Goal: Navigation & Orientation: Find specific page/section

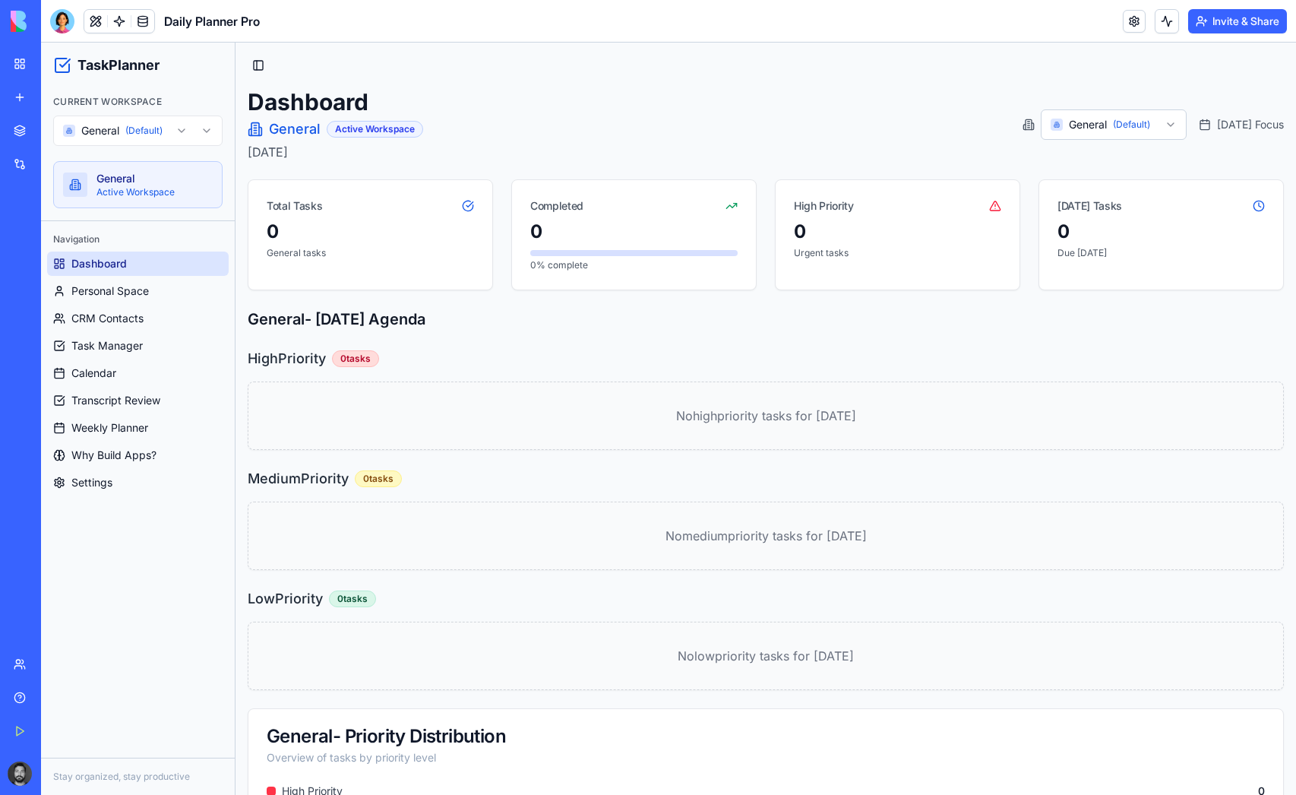
click at [1124, 327] on h2 "General - [DATE] Agenda" at bounding box center [766, 318] width 1036 height 21
click at [43, 135] on div "Marketplace" at bounding box center [46, 130] width 20 height 15
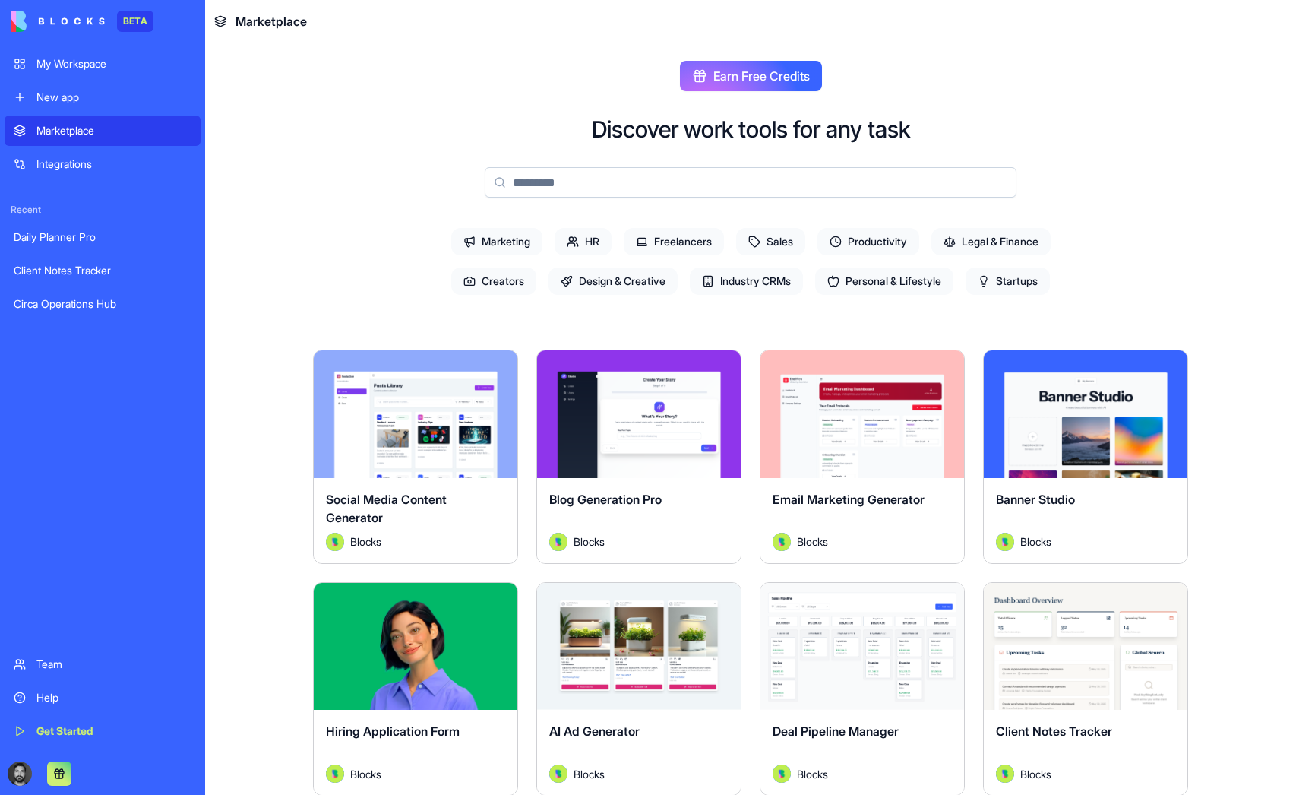
click at [689, 180] on input at bounding box center [751, 182] width 532 height 30
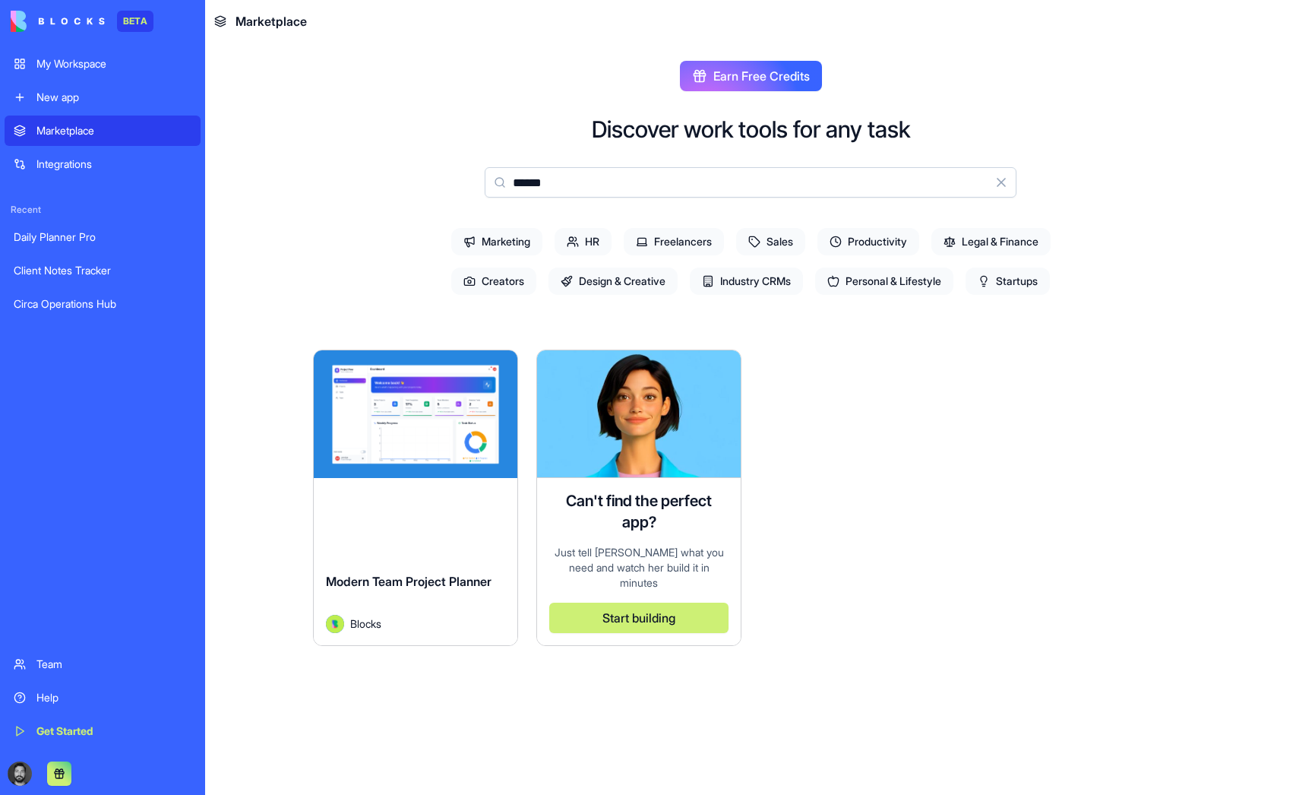
type input "******"
click at [412, 460] on div "Explore" at bounding box center [416, 414] width 204 height 128
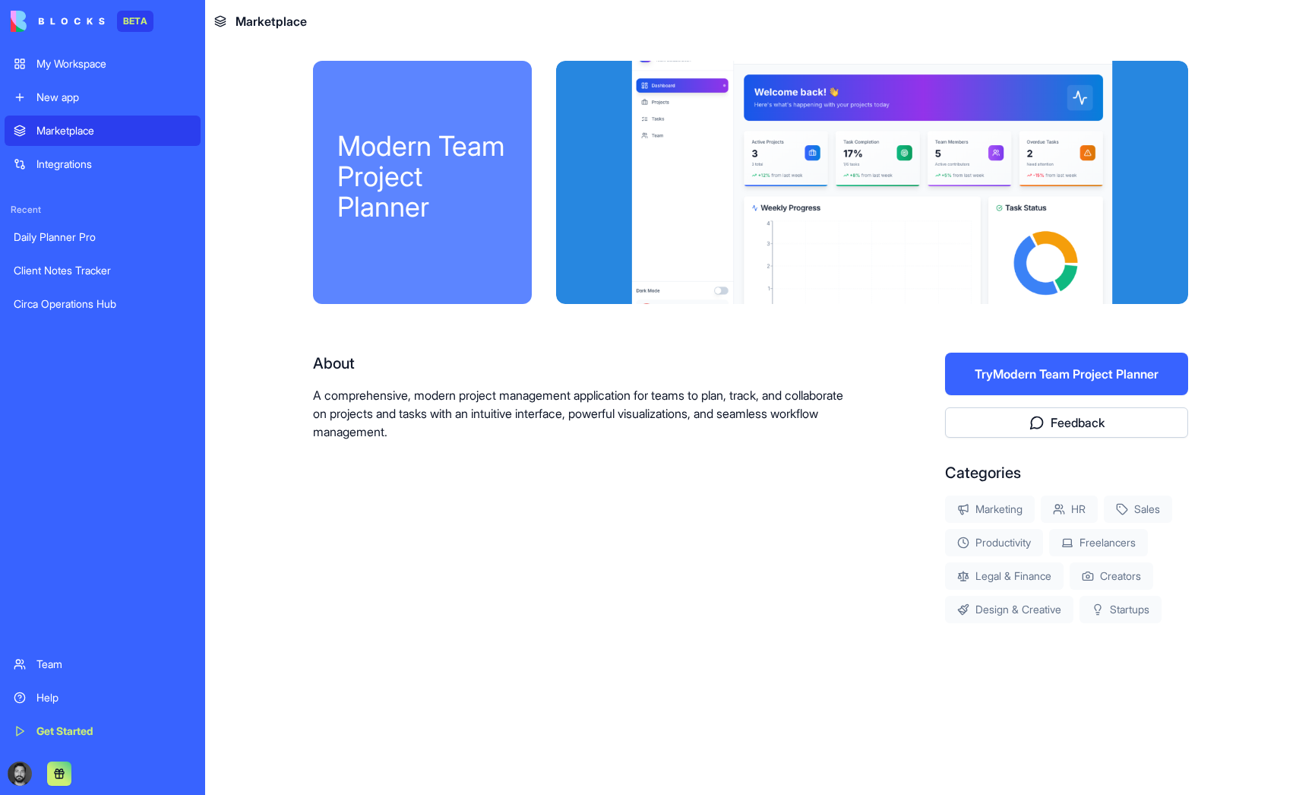
click at [1171, 23] on header "Marketplace" at bounding box center [750, 21] width 1091 height 43
click at [1244, 62] on main "Modern Team Project Planner About A comprehensive, modern project management ap…" at bounding box center [750, 419] width 1091 height 752
click at [1269, 135] on main "Modern Team Project Planner About A comprehensive, modern project management ap…" at bounding box center [750, 419] width 1091 height 752
click at [1256, 191] on main "Modern Team Project Planner About A comprehensive, modern project management ap…" at bounding box center [750, 419] width 1091 height 752
click at [93, 96] on div "New app" at bounding box center [113, 97] width 155 height 15
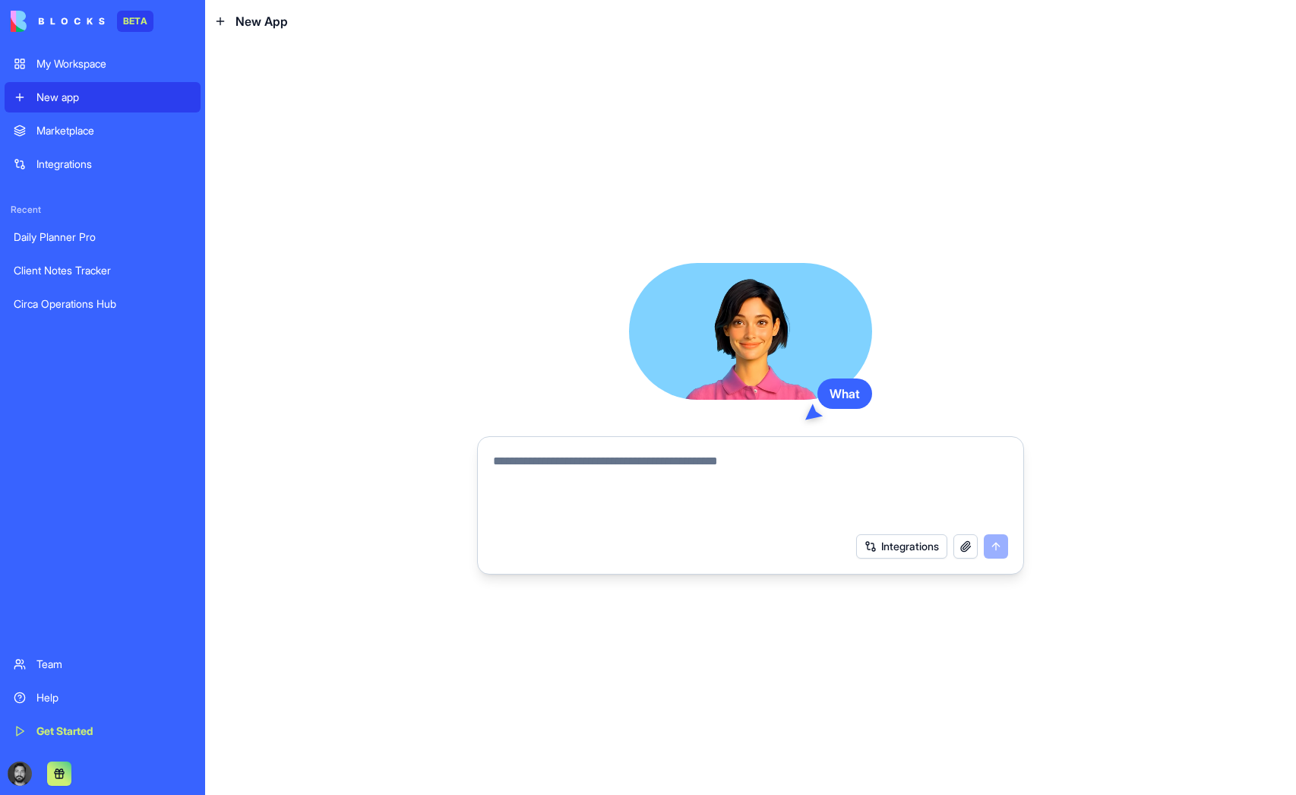
click at [99, 60] on div "My Workspace" at bounding box center [113, 63] width 155 height 15
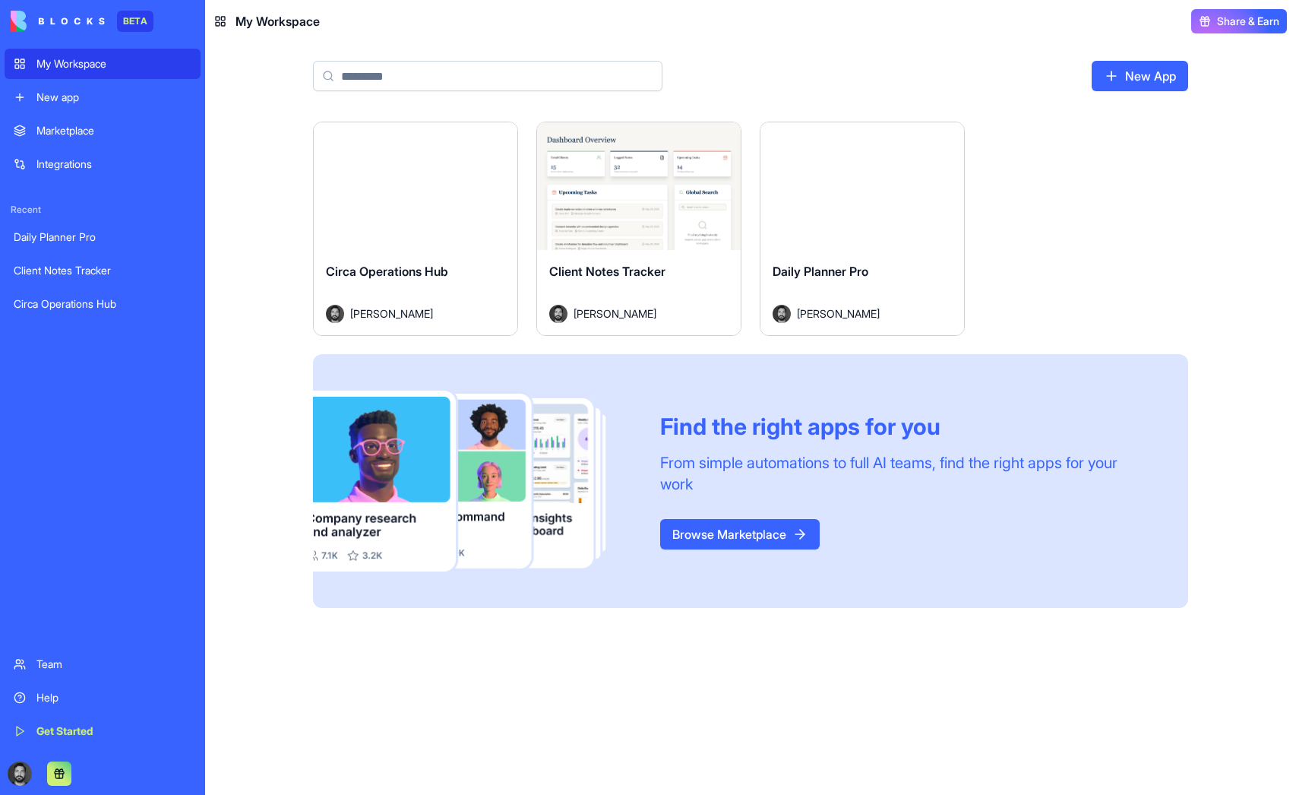
click at [426, 188] on button "Launch" at bounding box center [416, 186] width 114 height 30
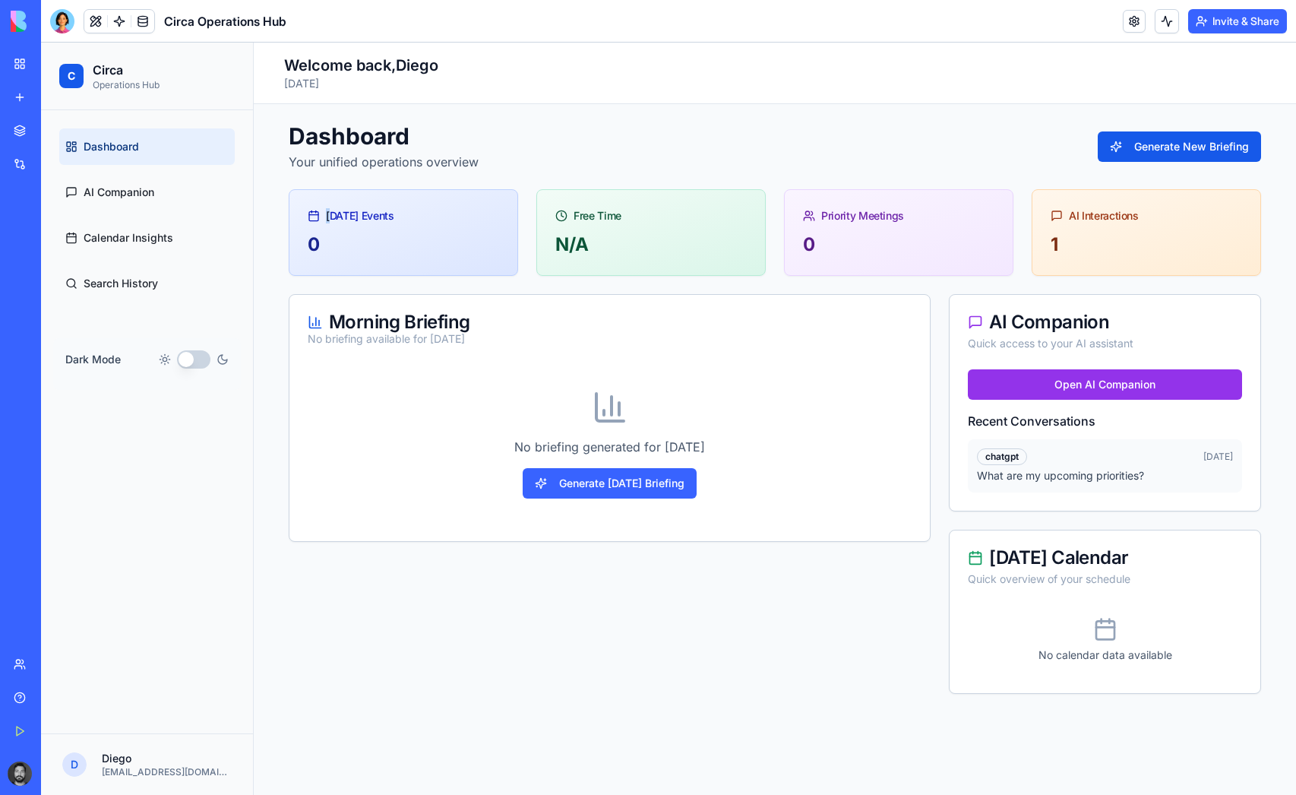
drag, startPoint x: 330, startPoint y: 216, endPoint x: 413, endPoint y: 214, distance: 83.6
click at [413, 214] on div "[DATE] Events" at bounding box center [403, 215] width 191 height 15
click at [376, 216] on div "[DATE] Events" at bounding box center [403, 215] width 191 height 15
drag, startPoint x: 327, startPoint y: 213, endPoint x: 438, endPoint y: 213, distance: 111.7
click at [438, 213] on div "[DATE] Events" at bounding box center [403, 215] width 191 height 15
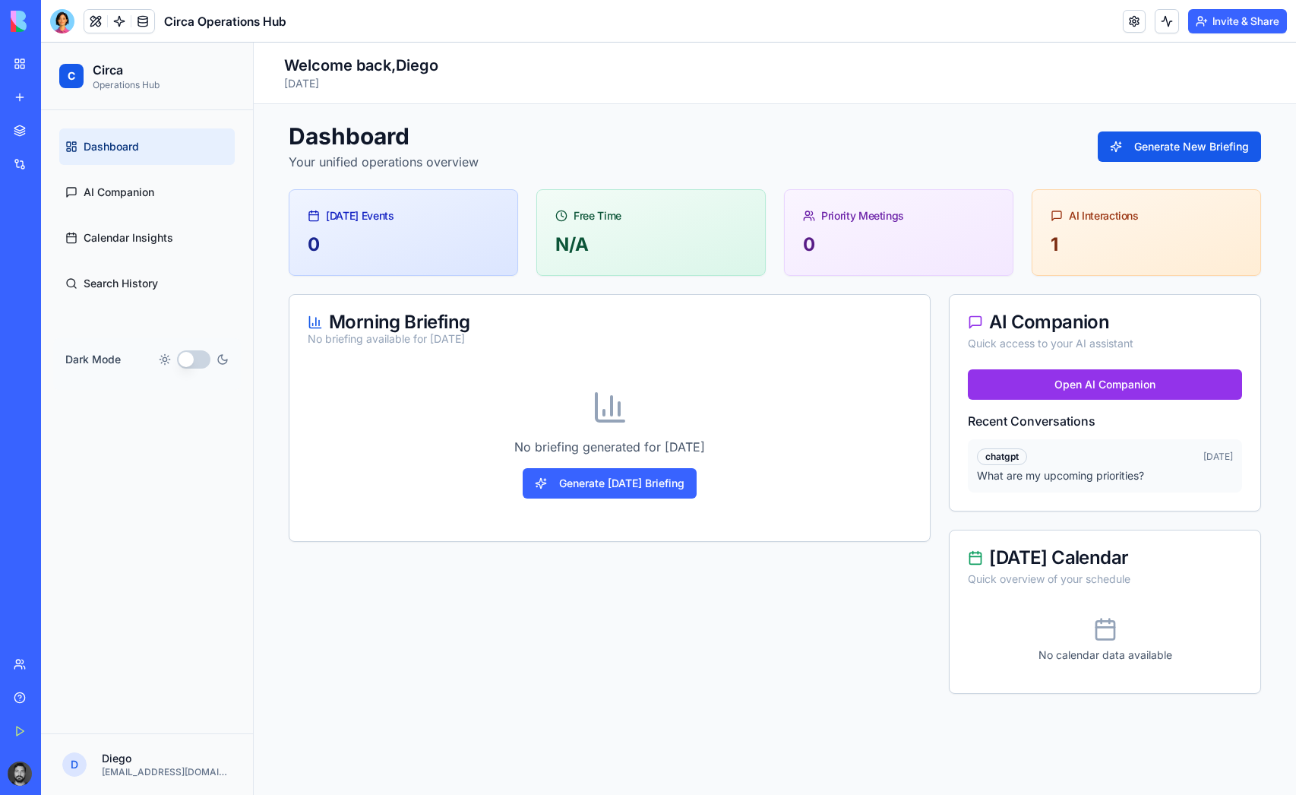
drag, startPoint x: 352, startPoint y: 215, endPoint x: 417, endPoint y: 215, distance: 65.3
click at [417, 215] on div "[DATE] Events" at bounding box center [403, 215] width 191 height 15
click at [21, 65] on link "My Workspace" at bounding box center [35, 64] width 61 height 30
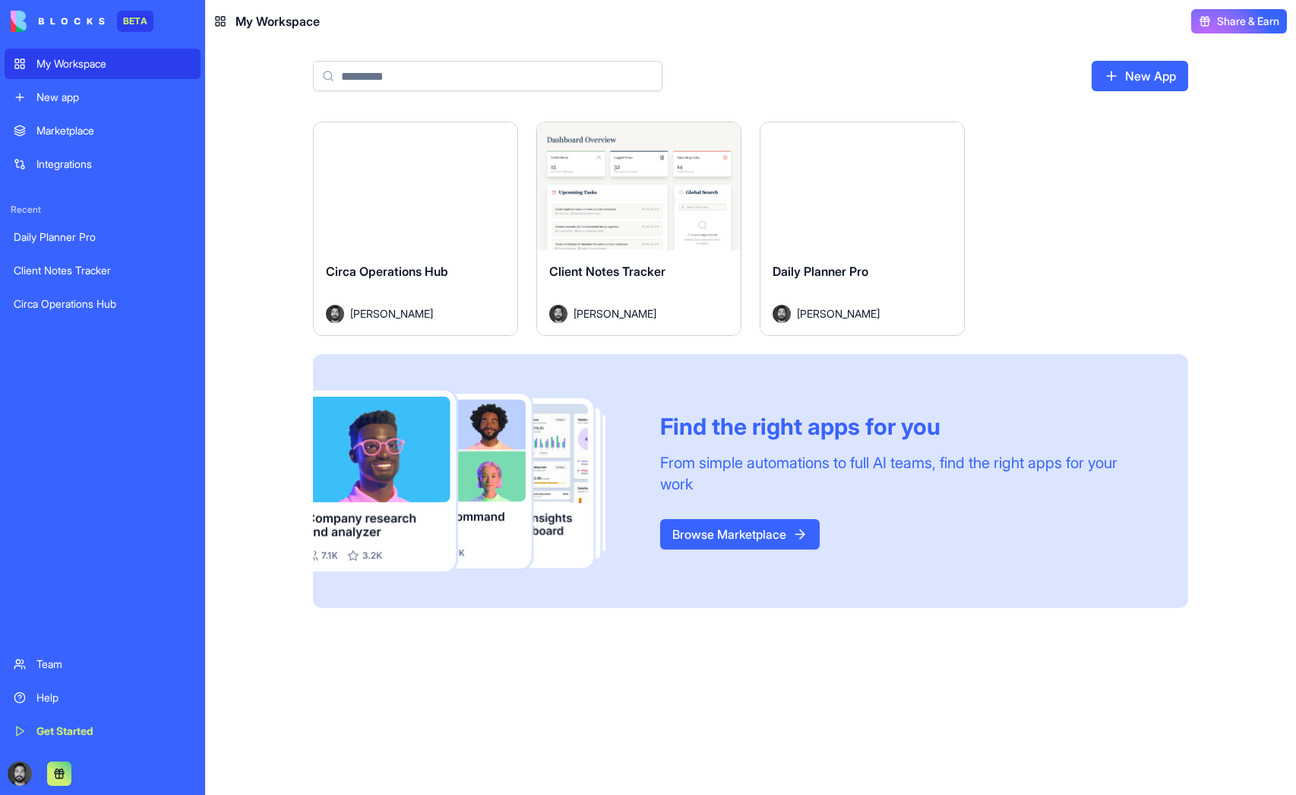
click at [661, 196] on button "Launch" at bounding box center [639, 186] width 114 height 30
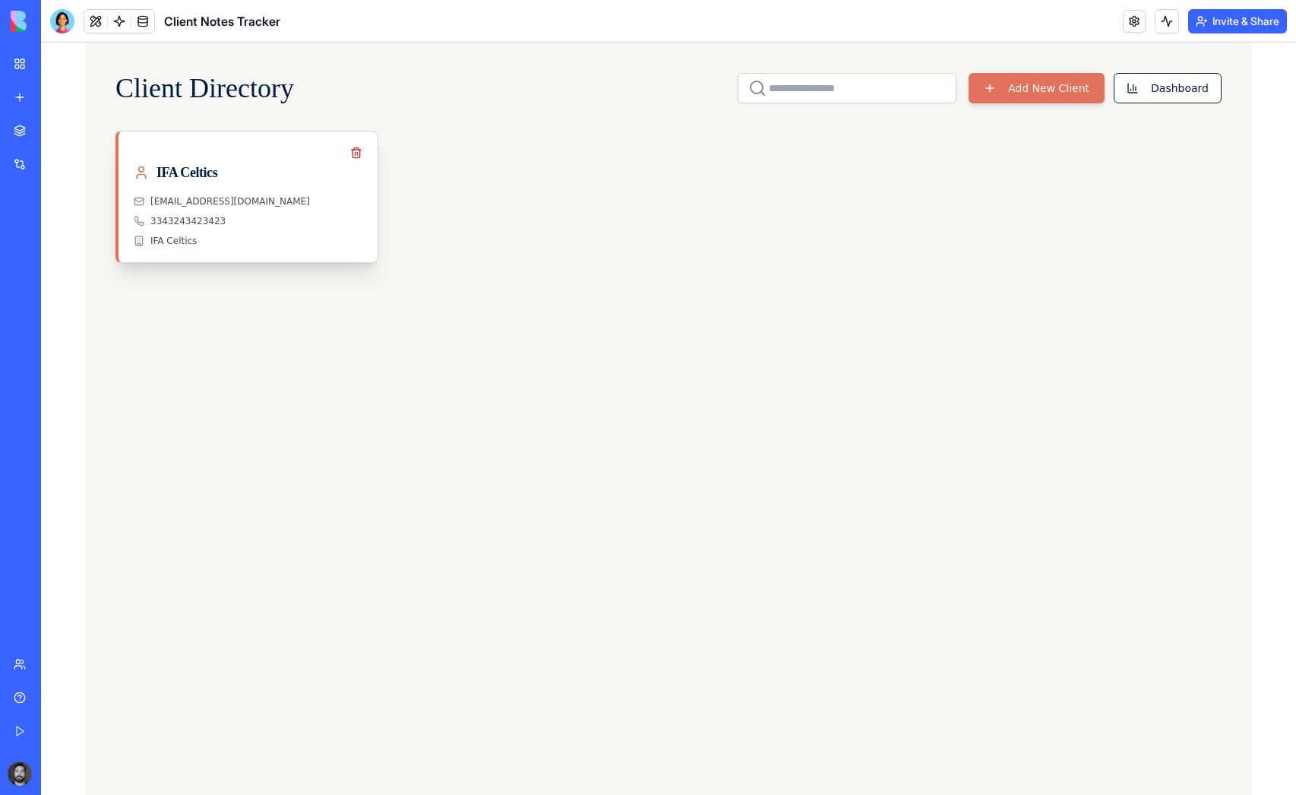
click at [207, 169] on div "IFA Celtics" at bounding box center [248, 172] width 229 height 21
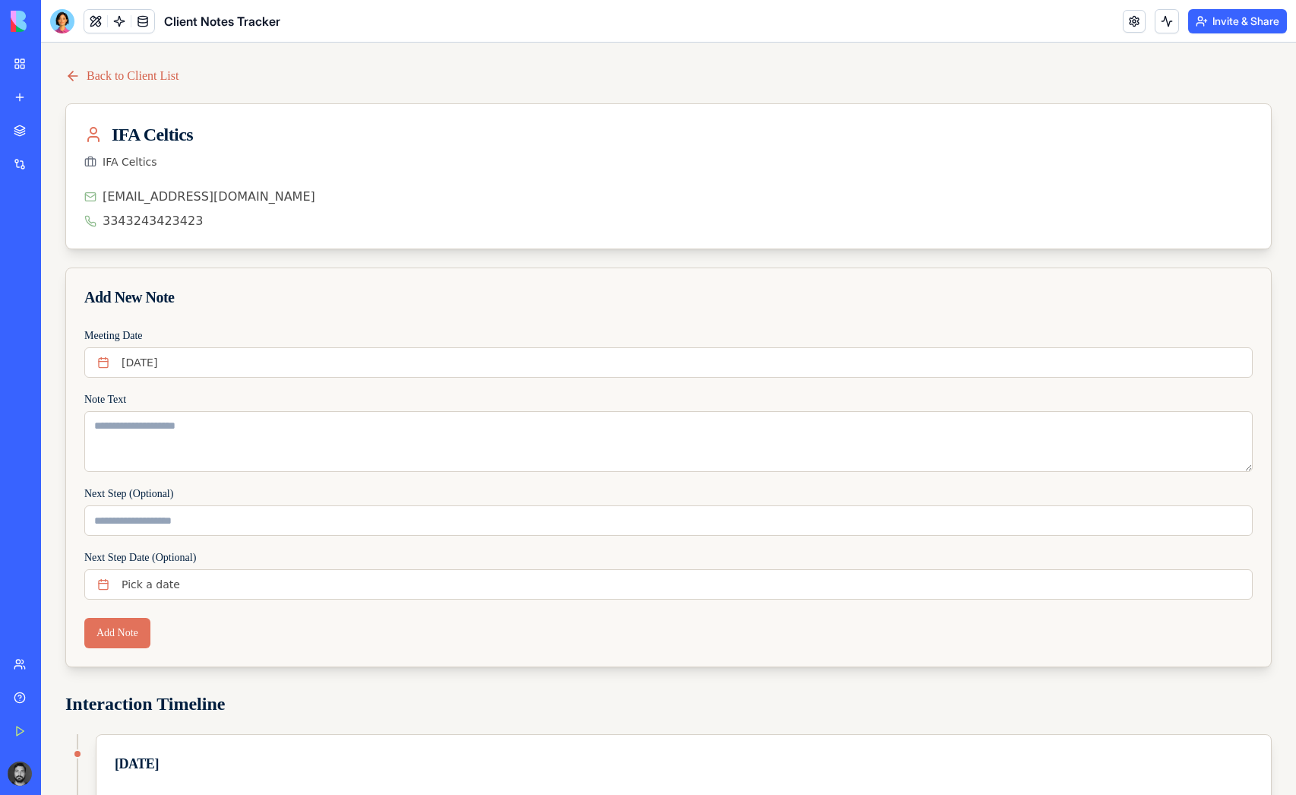
click at [169, 76] on link "Back to Client List" at bounding box center [121, 76] width 113 height 18
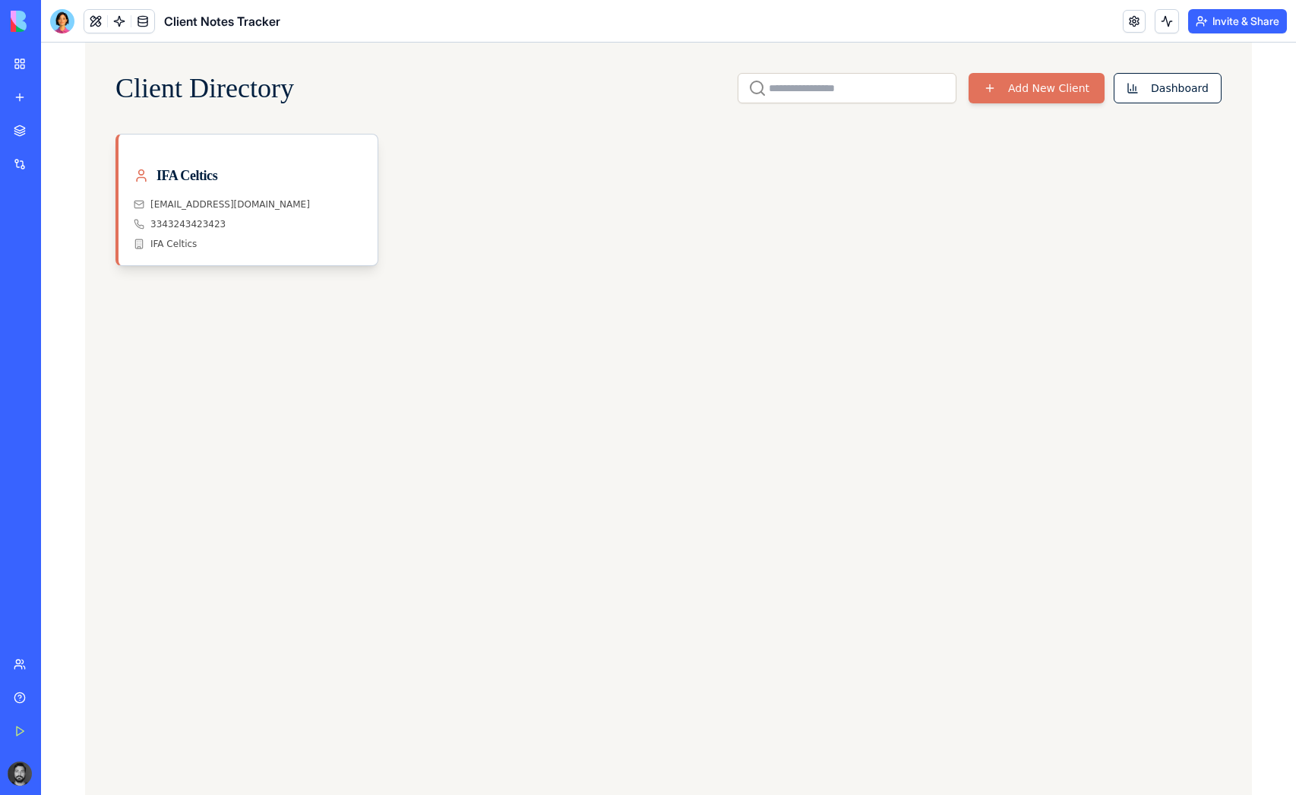
click at [18, 65] on link "My Workspace" at bounding box center [35, 64] width 61 height 30
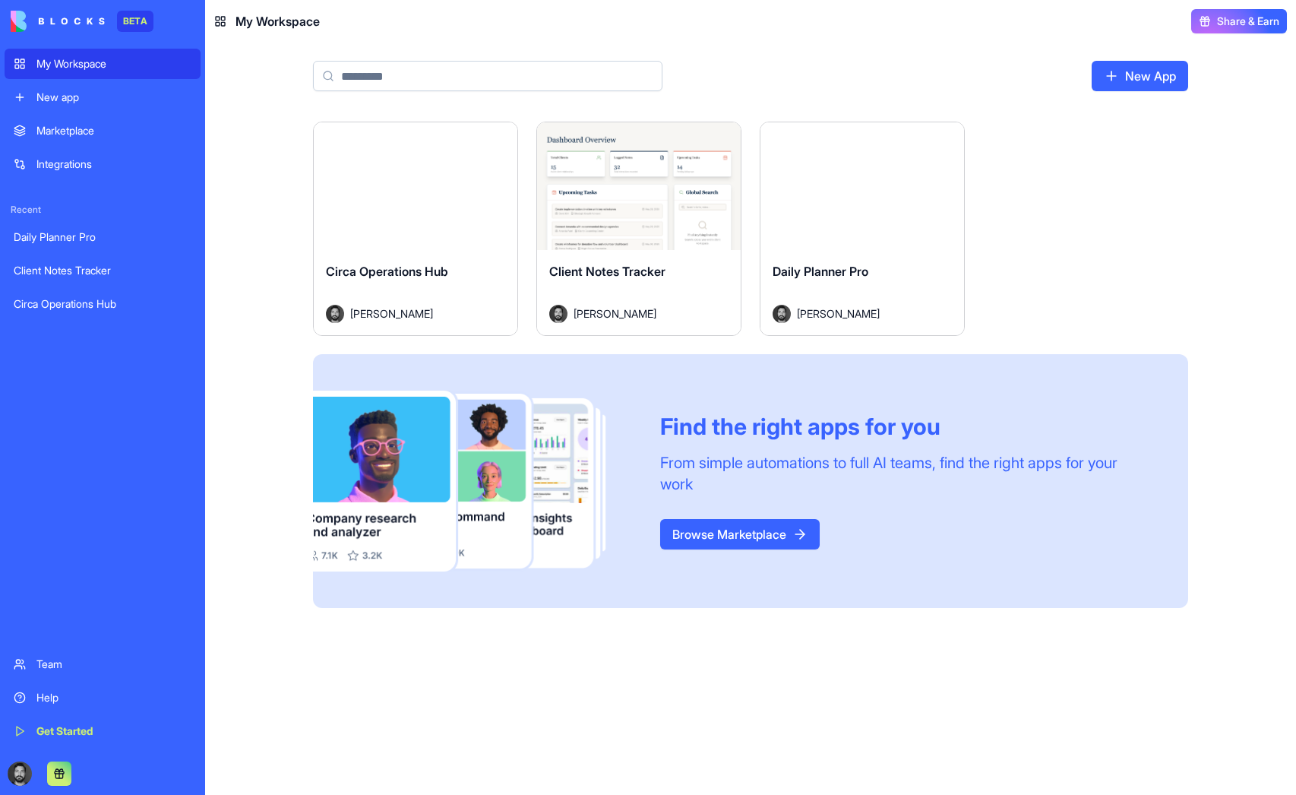
click at [850, 209] on div "Launch" at bounding box center [862, 186] width 204 height 128
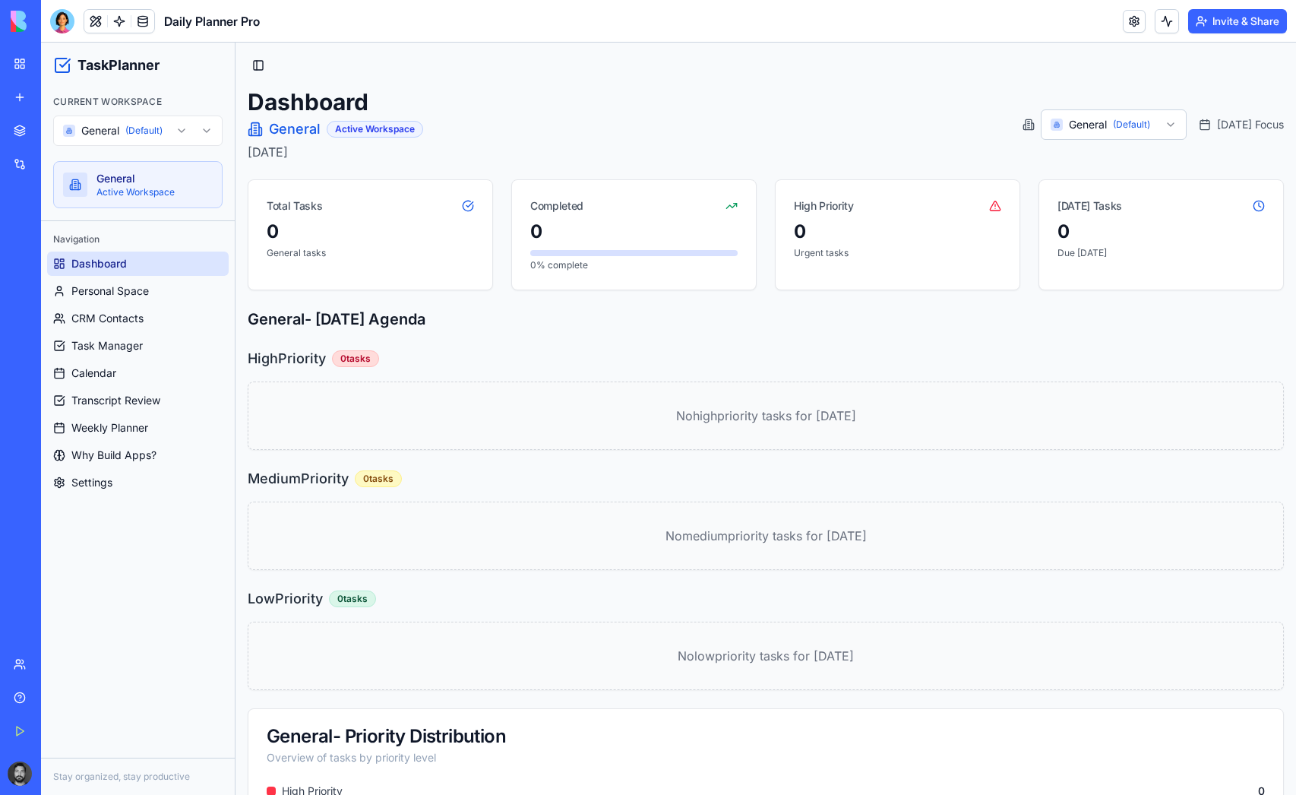
click at [1244, 88] on div "Dashboard General Active Workspace [DATE] General (Default) [DATE] Focus" at bounding box center [766, 124] width 1036 height 73
click at [135, 320] on span "CRM Contacts" at bounding box center [107, 318] width 72 height 15
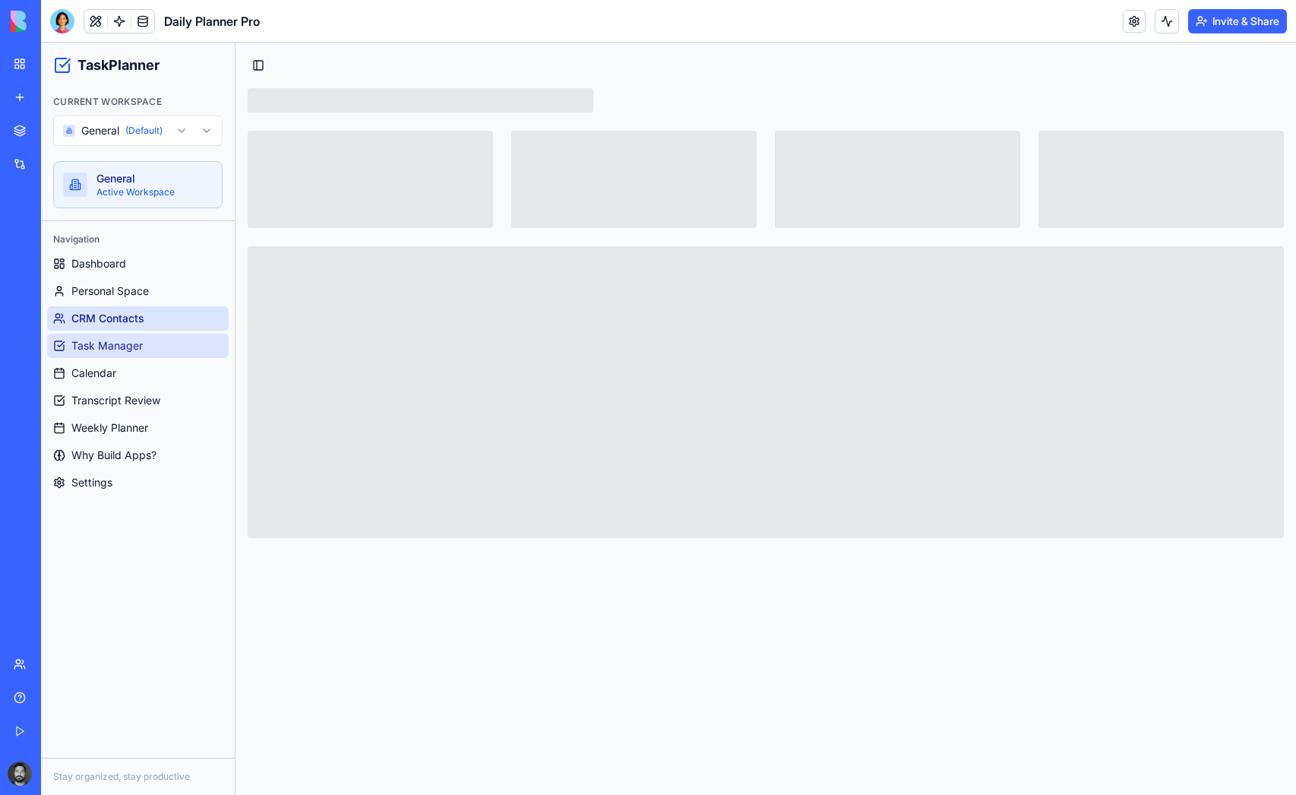
click at [125, 351] on span "Task Manager" at bounding box center [106, 345] width 71 height 15
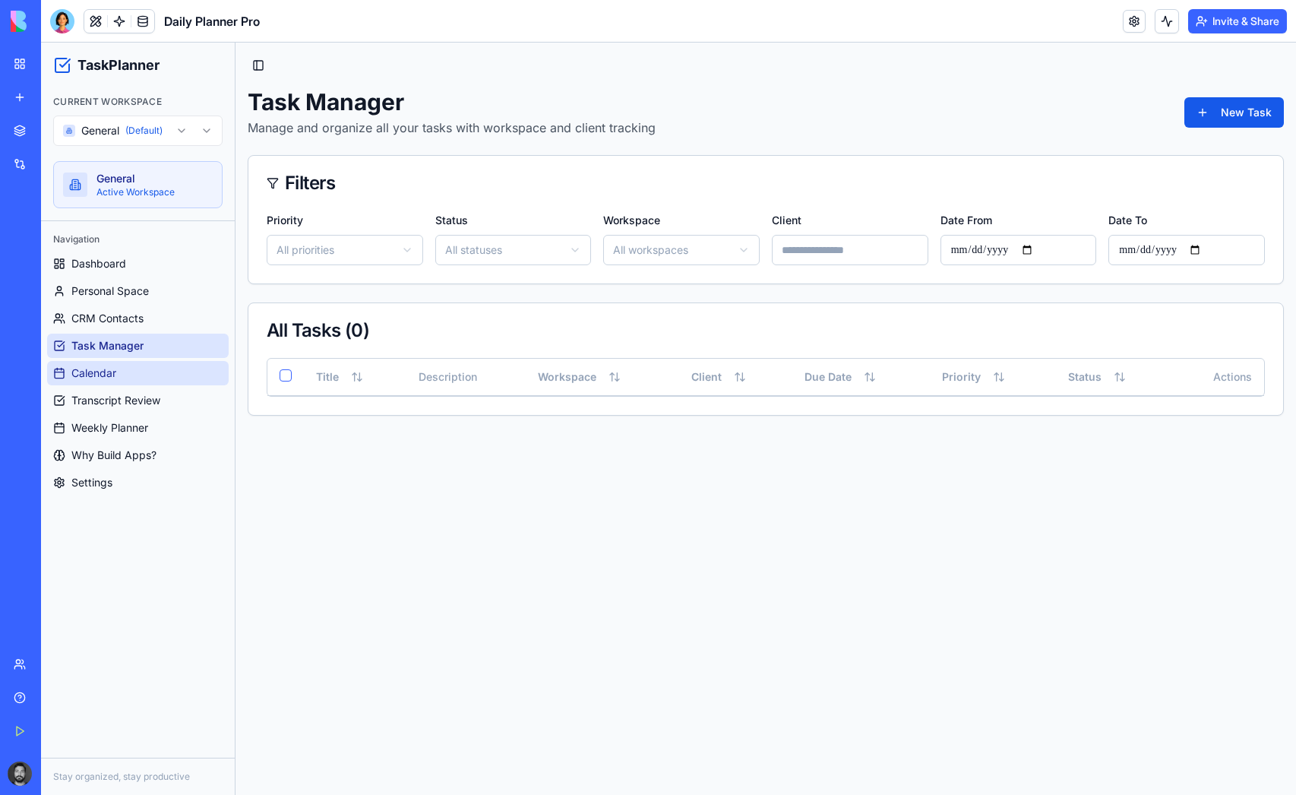
click at [114, 369] on span "Calendar" at bounding box center [93, 372] width 45 height 15
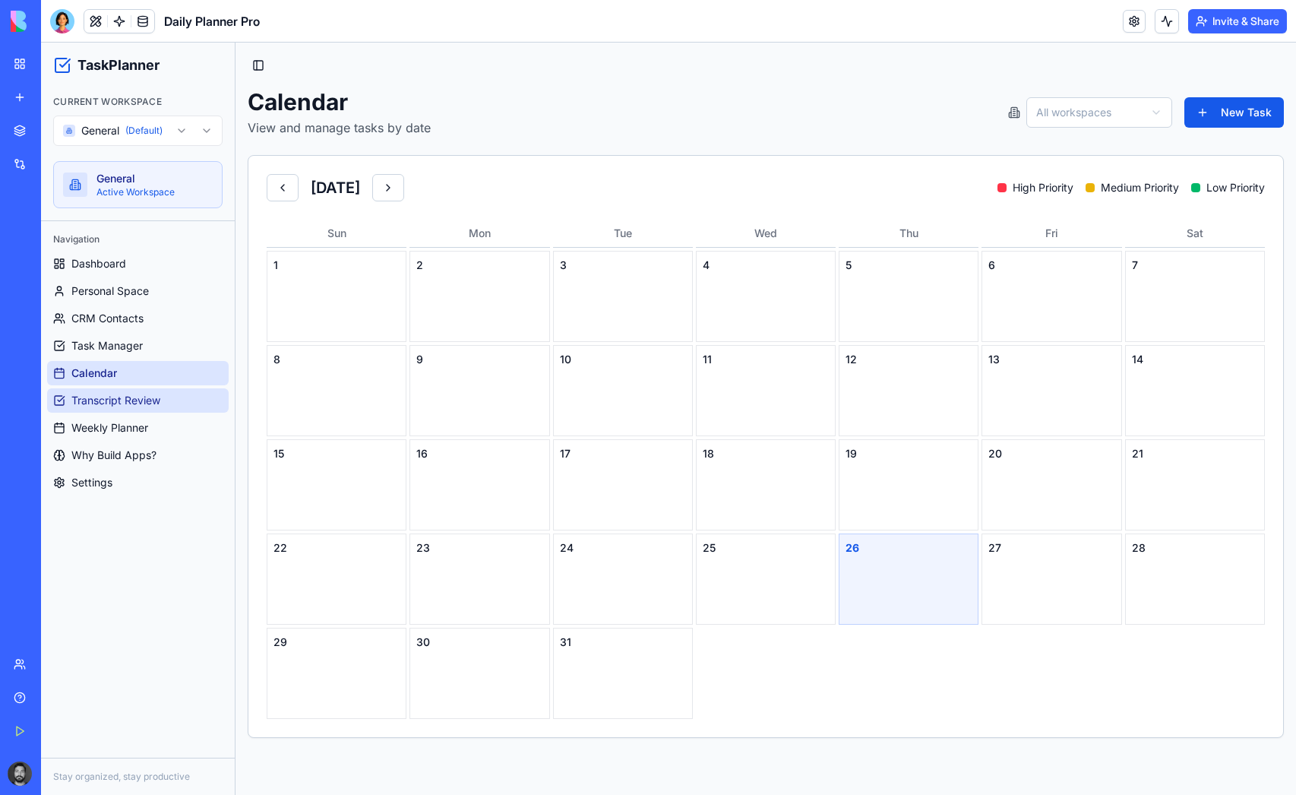
click at [135, 397] on span "Transcript Review" at bounding box center [115, 400] width 89 height 15
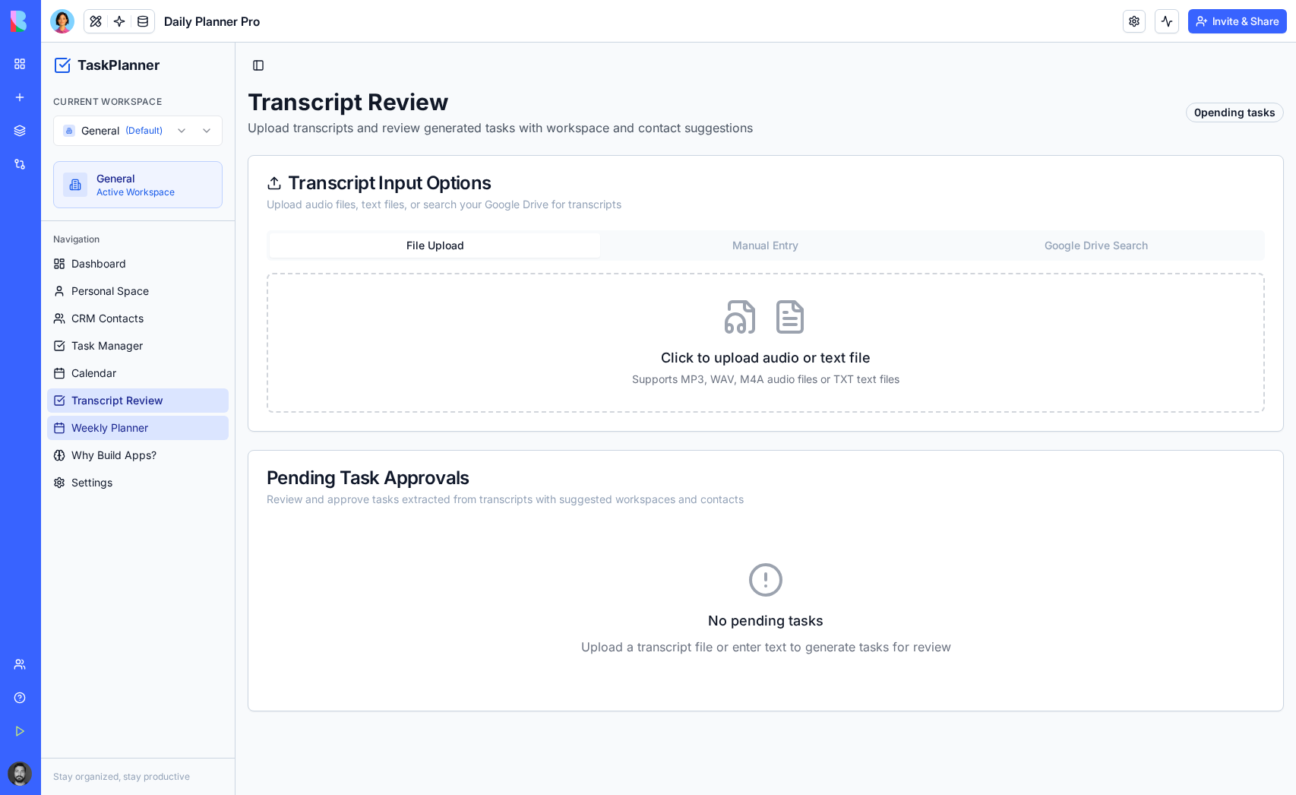
click at [134, 430] on span "Weekly Planner" at bounding box center [109, 427] width 77 height 15
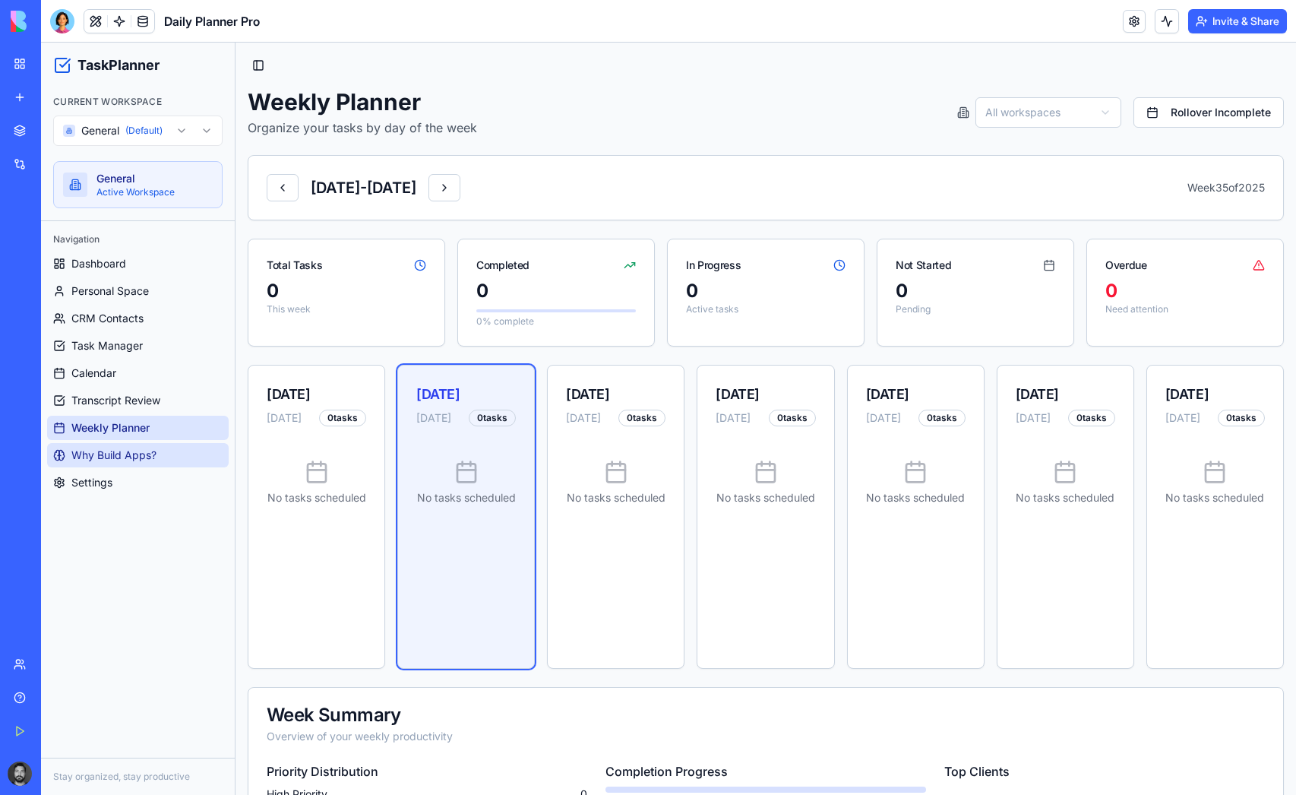
click at [129, 451] on span "Why Build Apps?" at bounding box center [113, 454] width 85 height 15
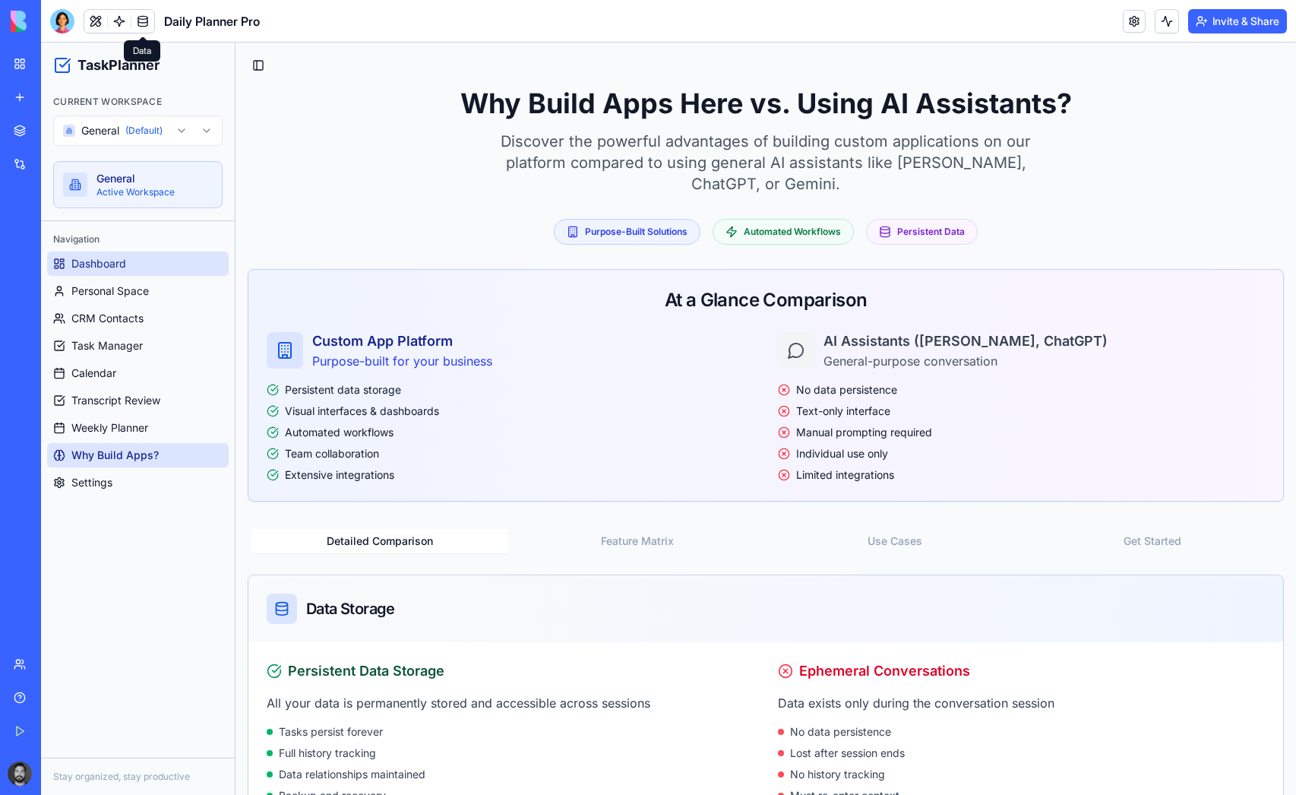
click at [120, 262] on span "Dashboard" at bounding box center [98, 263] width 55 height 15
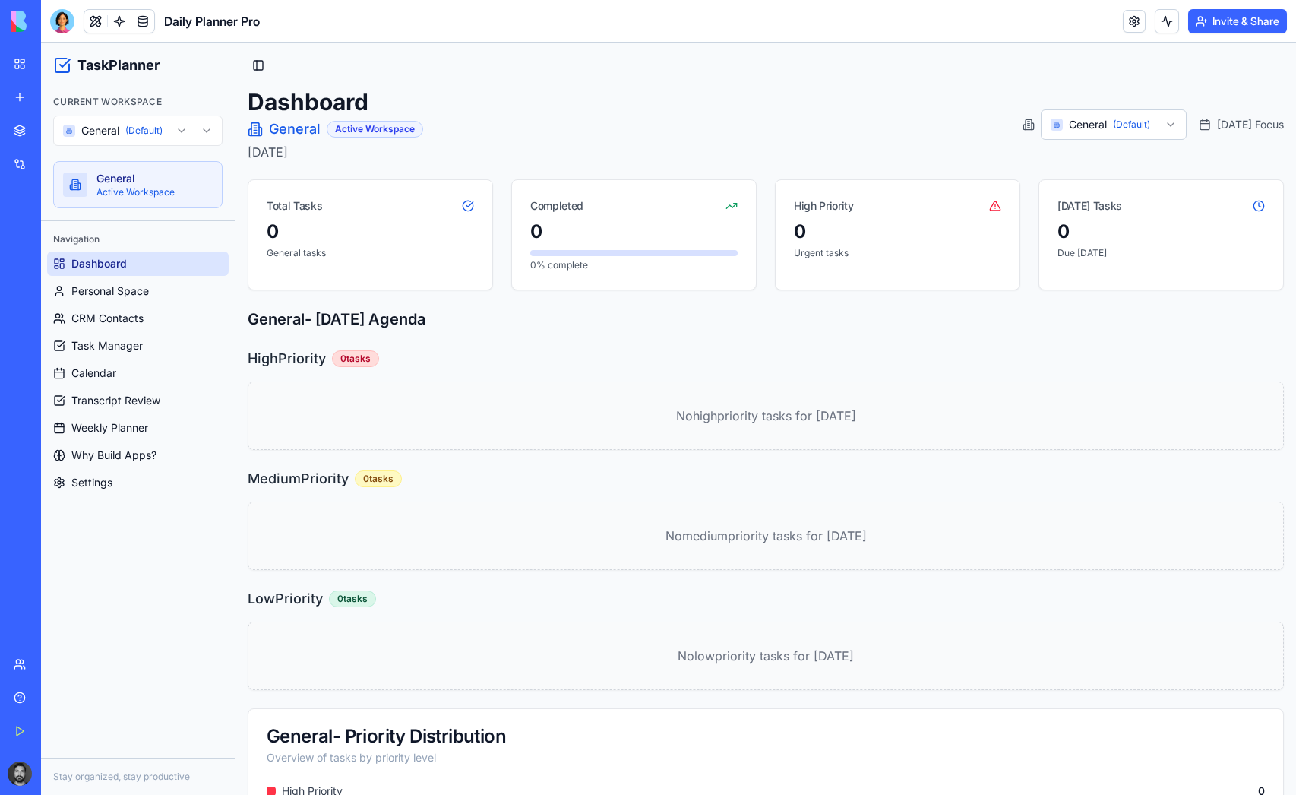
click at [1210, 166] on div "Dashboard General Active Workspace [DATE] General (Default) [DATE] Focus Total …" at bounding box center [766, 503] width 1036 height 830
click at [1188, 157] on div "Dashboard General Active Workspace [DATE] General (Default) [DATE] Focus" at bounding box center [766, 124] width 1036 height 73
